Goal: Check status: Check status

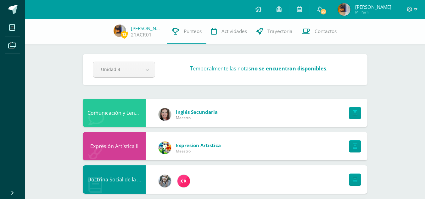
scroll to position [24, 0]
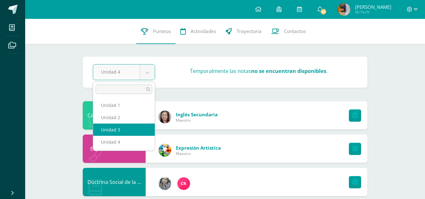
select select "Unidad 3"
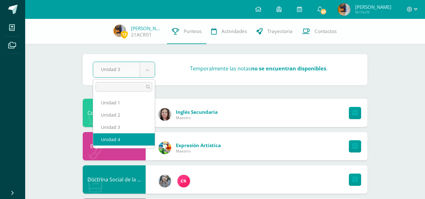
select select "Unidad 4"
